Goal: Task Accomplishment & Management: Manage account settings

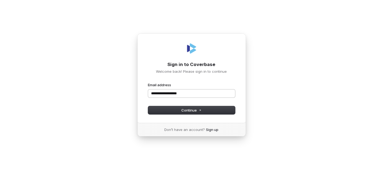
click at [148, 83] on button "submit" at bounding box center [148, 83] width 0 height 0
type input "**********"
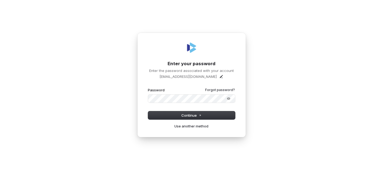
click at [148, 88] on button "submit" at bounding box center [148, 88] width 0 height 0
